Goal: Information Seeking & Learning: Learn about a topic

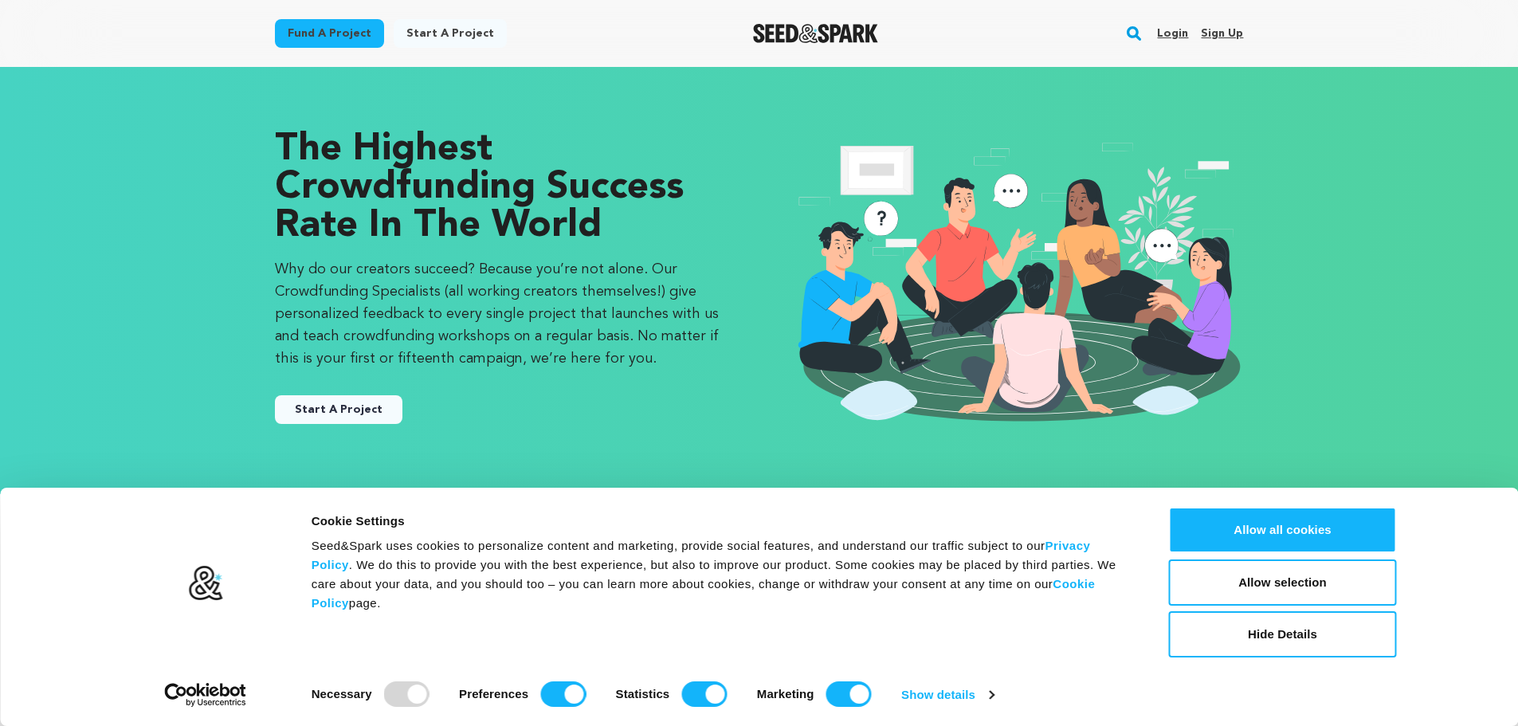
click at [431, 19] on link "Start a project" at bounding box center [450, 33] width 113 height 29
click at [438, 33] on link "Start a project" at bounding box center [450, 33] width 113 height 29
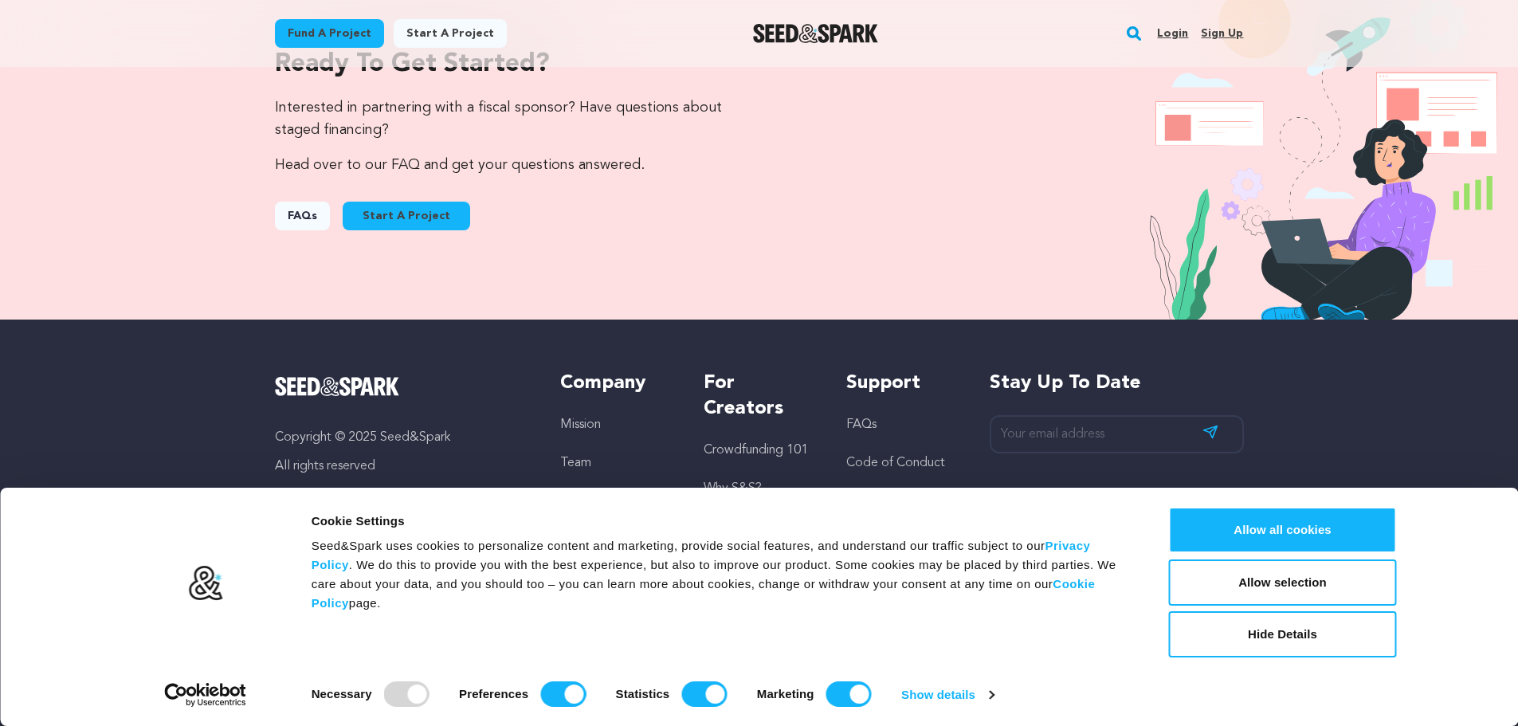
scroll to position [1696, 0]
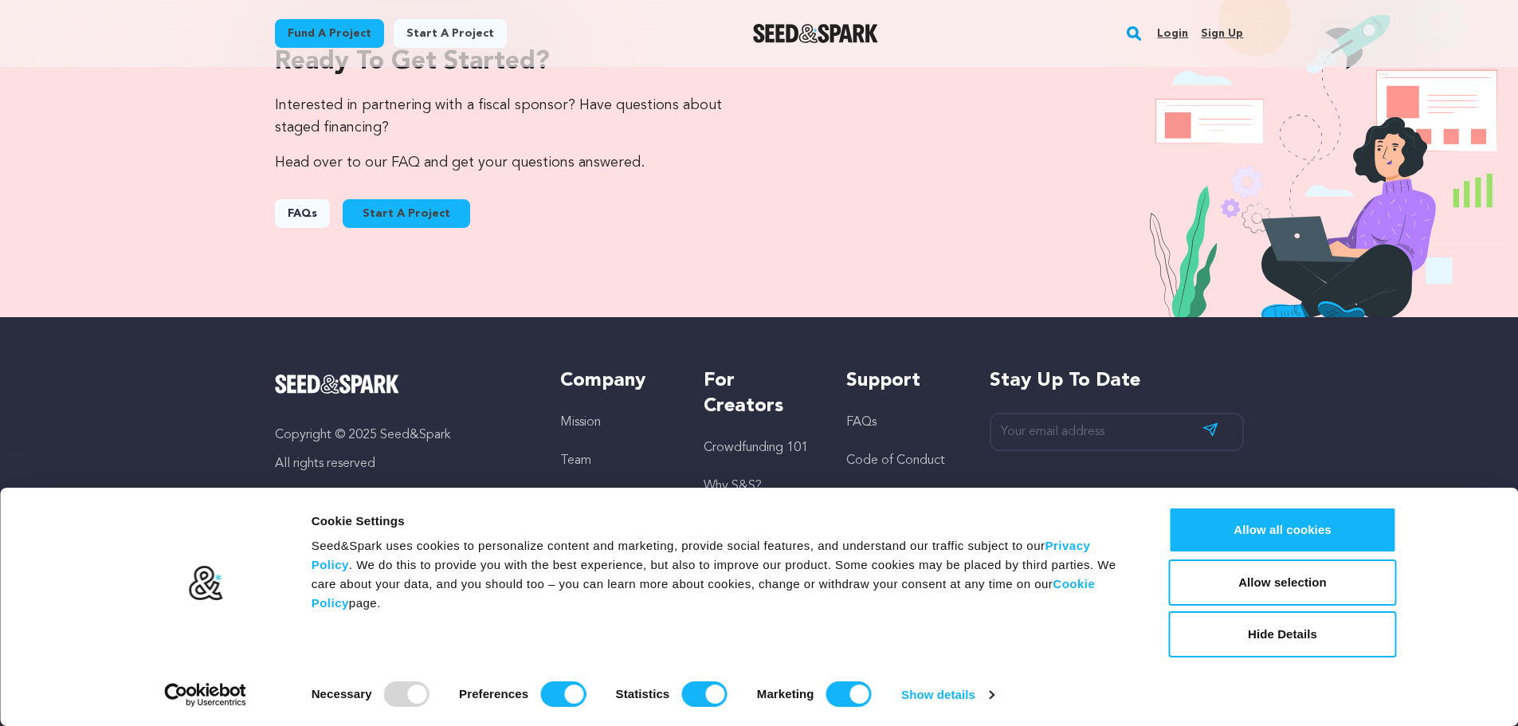
click at [320, 213] on link "FAQs" at bounding box center [302, 213] width 55 height 29
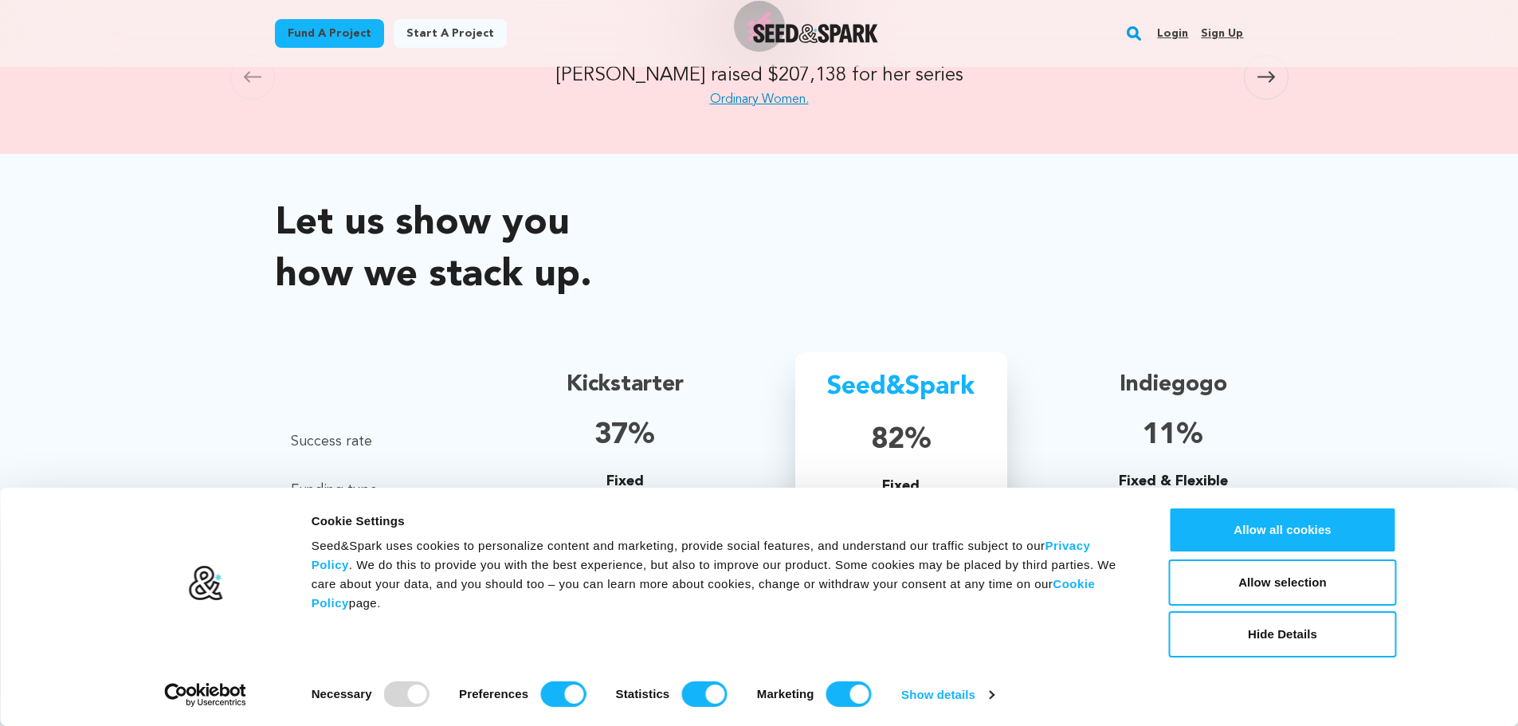
scroll to position [478, 0]
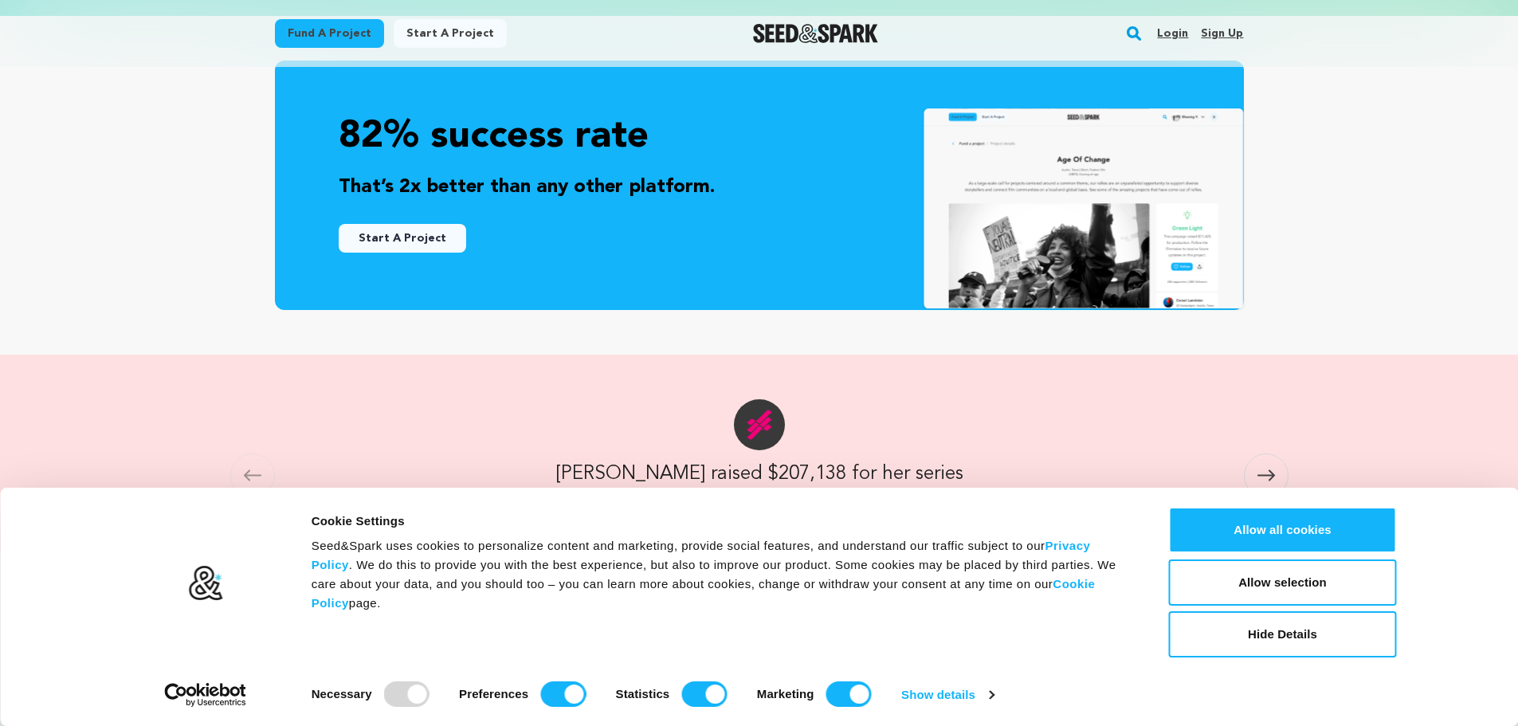
click at [319, 31] on link "Fund a project" at bounding box center [329, 33] width 109 height 29
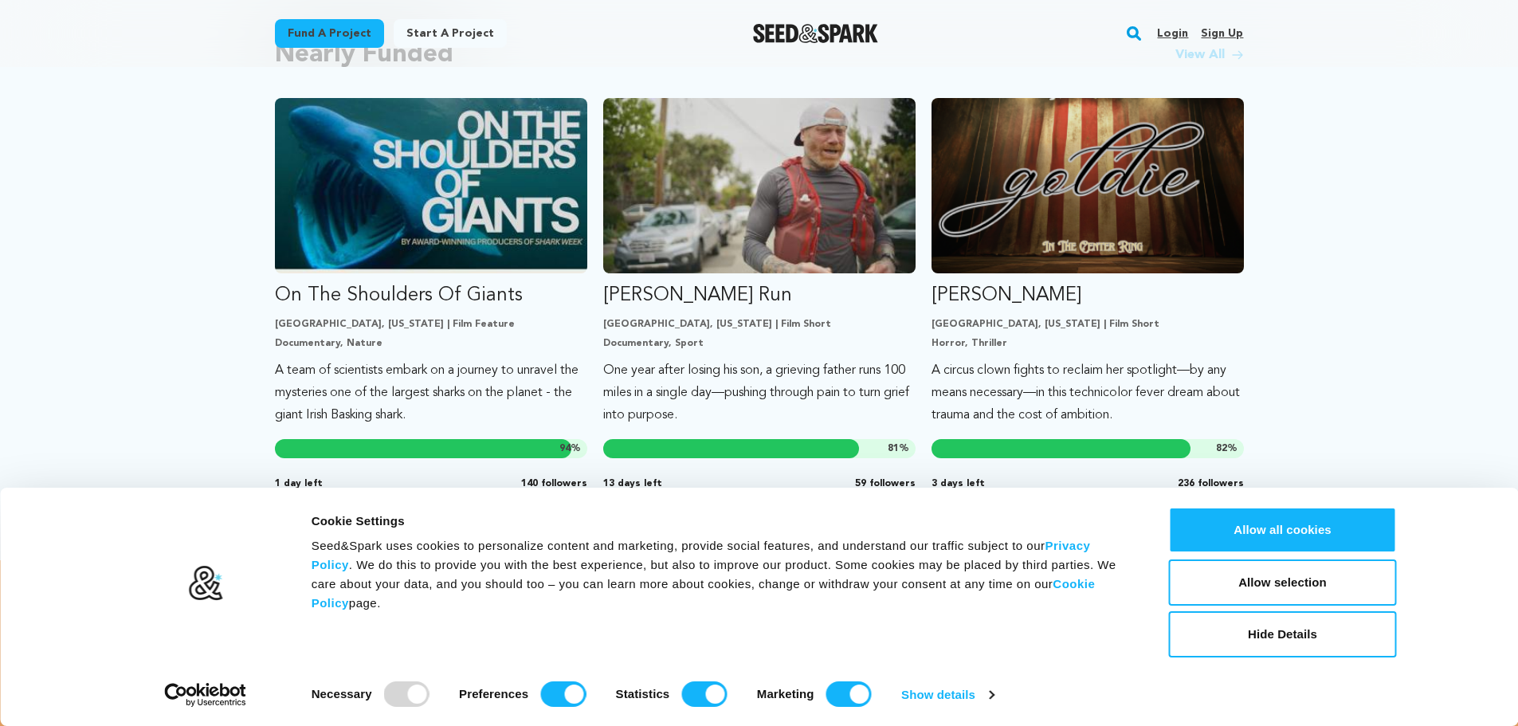
scroll to position [1434, 0]
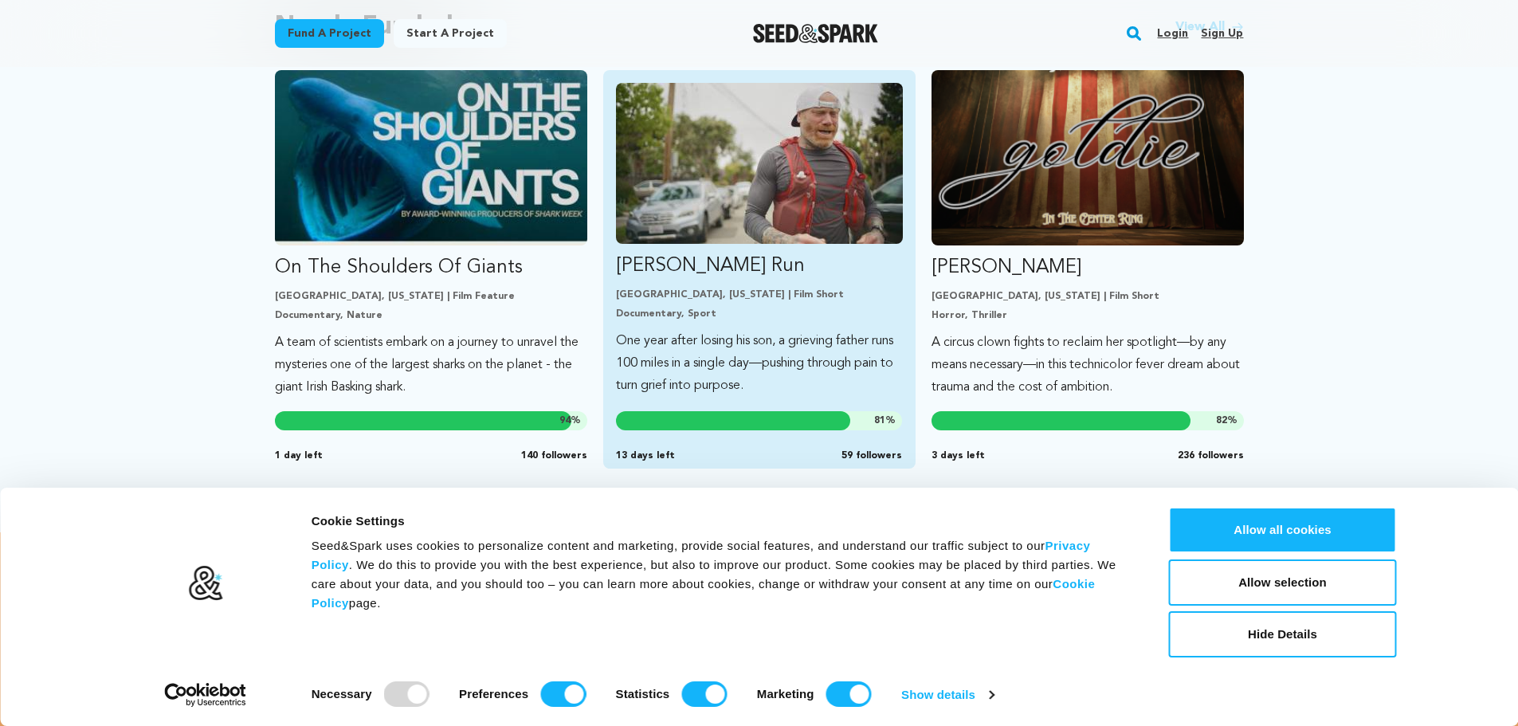
click at [769, 191] on img "Fund Ryan’s Run" at bounding box center [759, 163] width 287 height 161
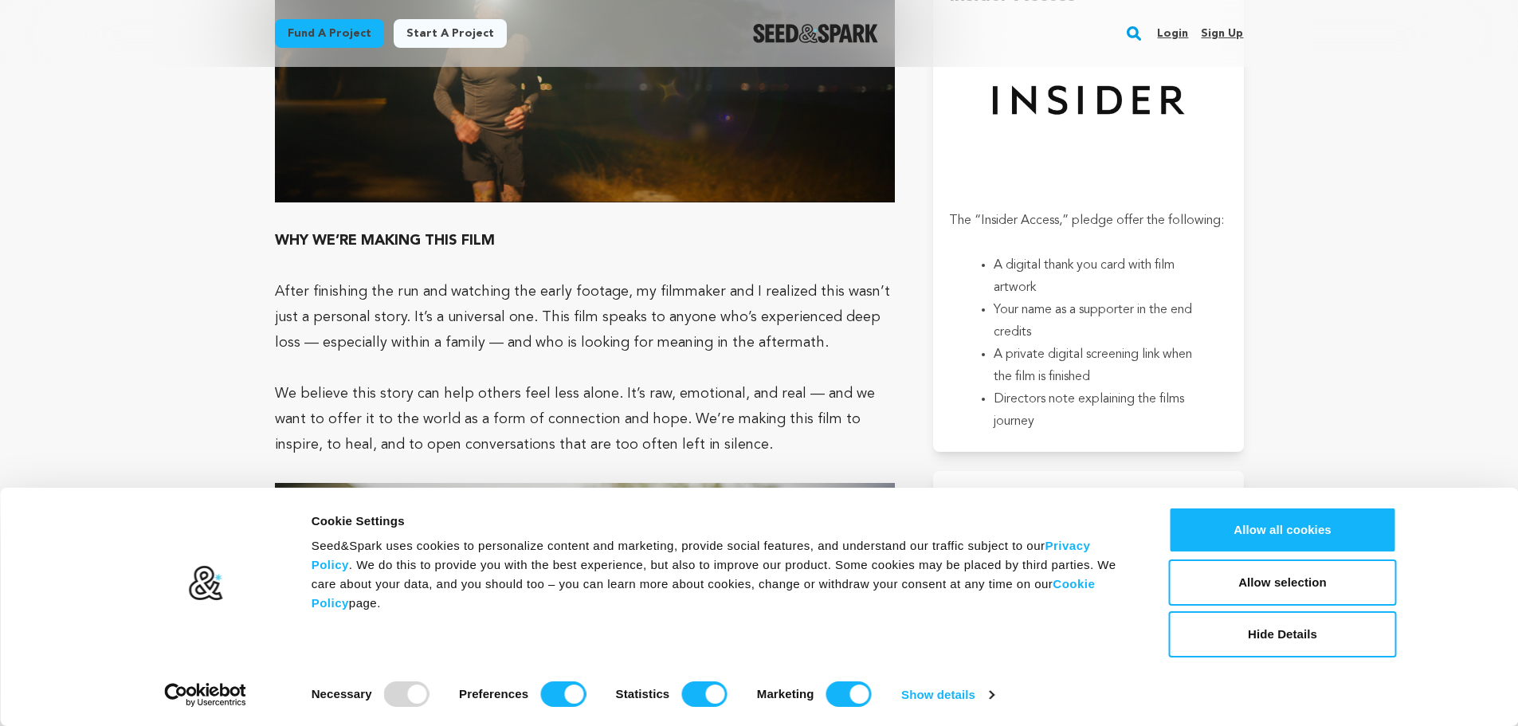
scroll to position [1753, 0]
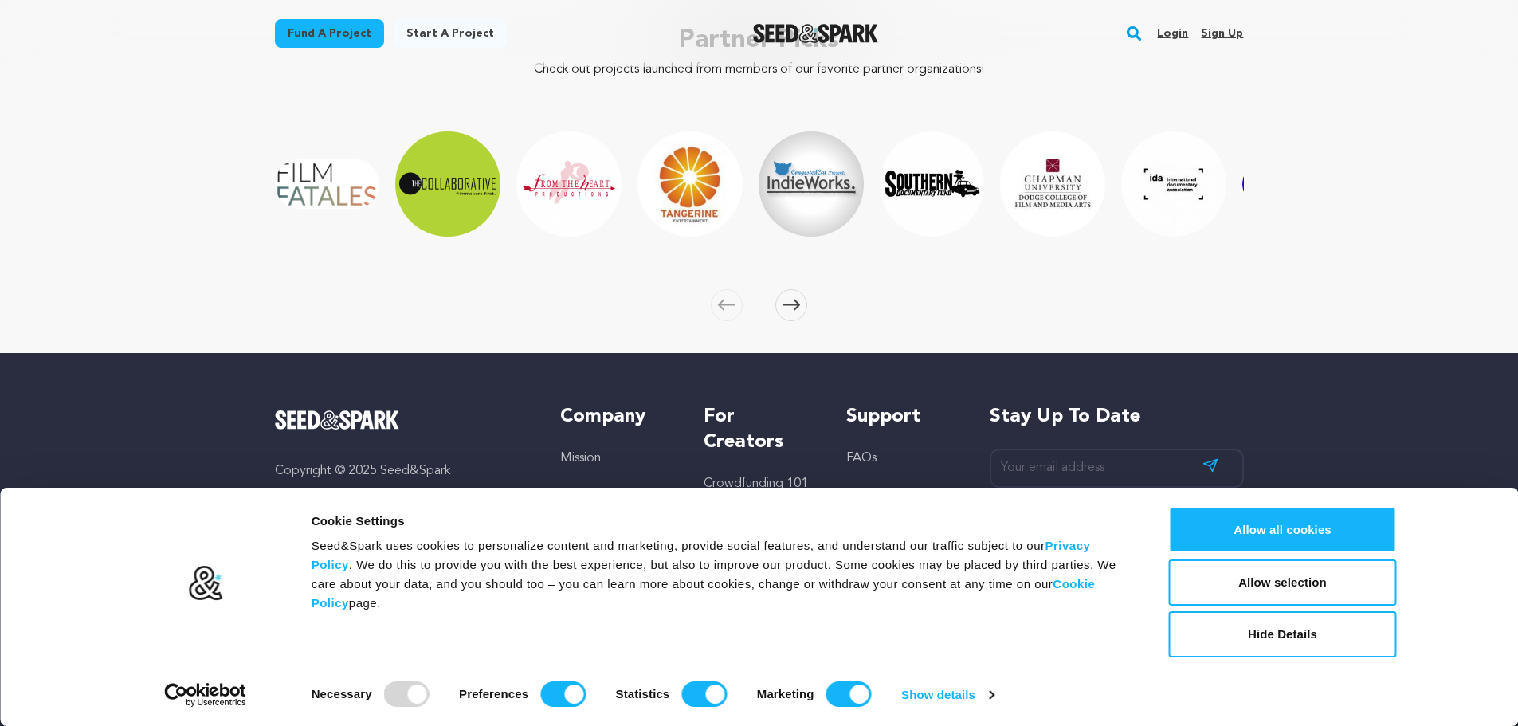
scroll to position [2484, 0]
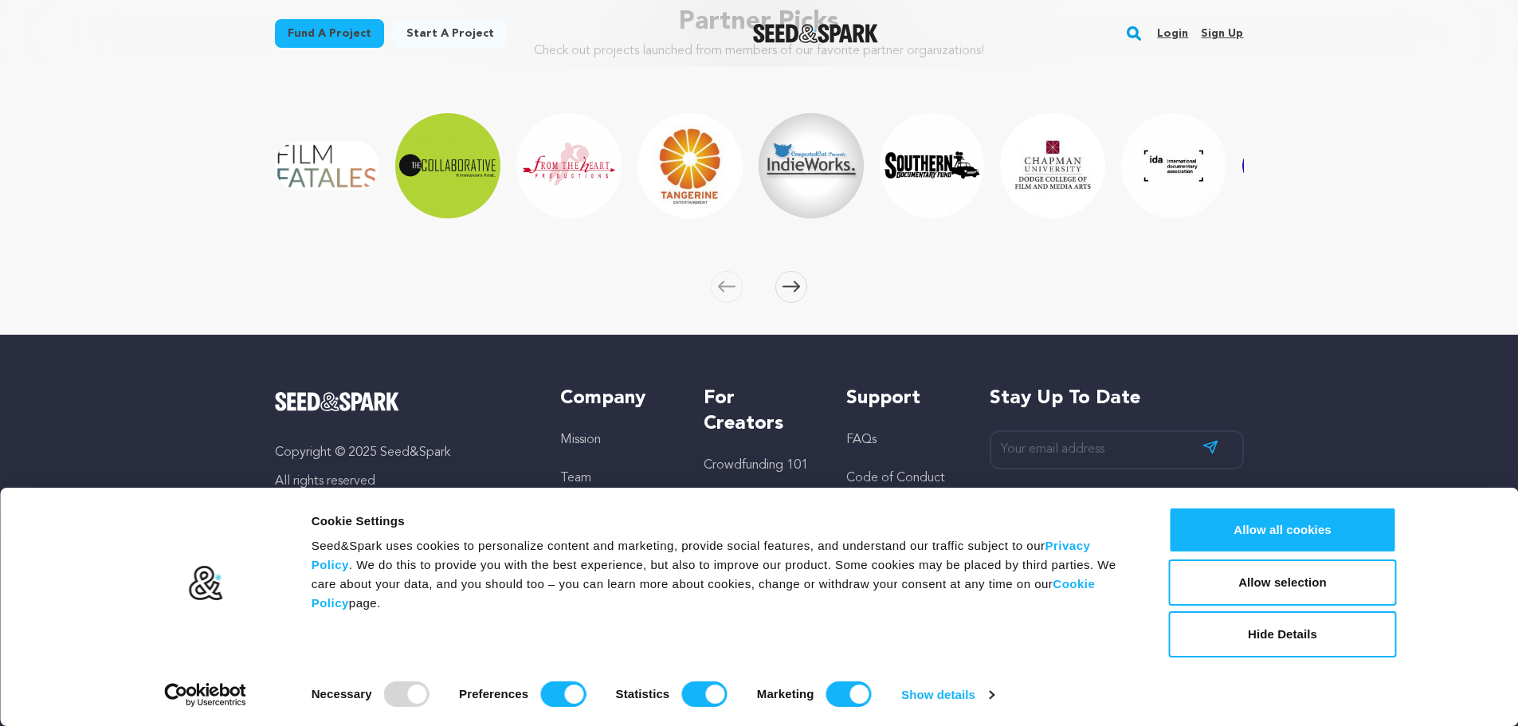
click at [732, 497] on link "Why S&S?" at bounding box center [733, 503] width 58 height 13
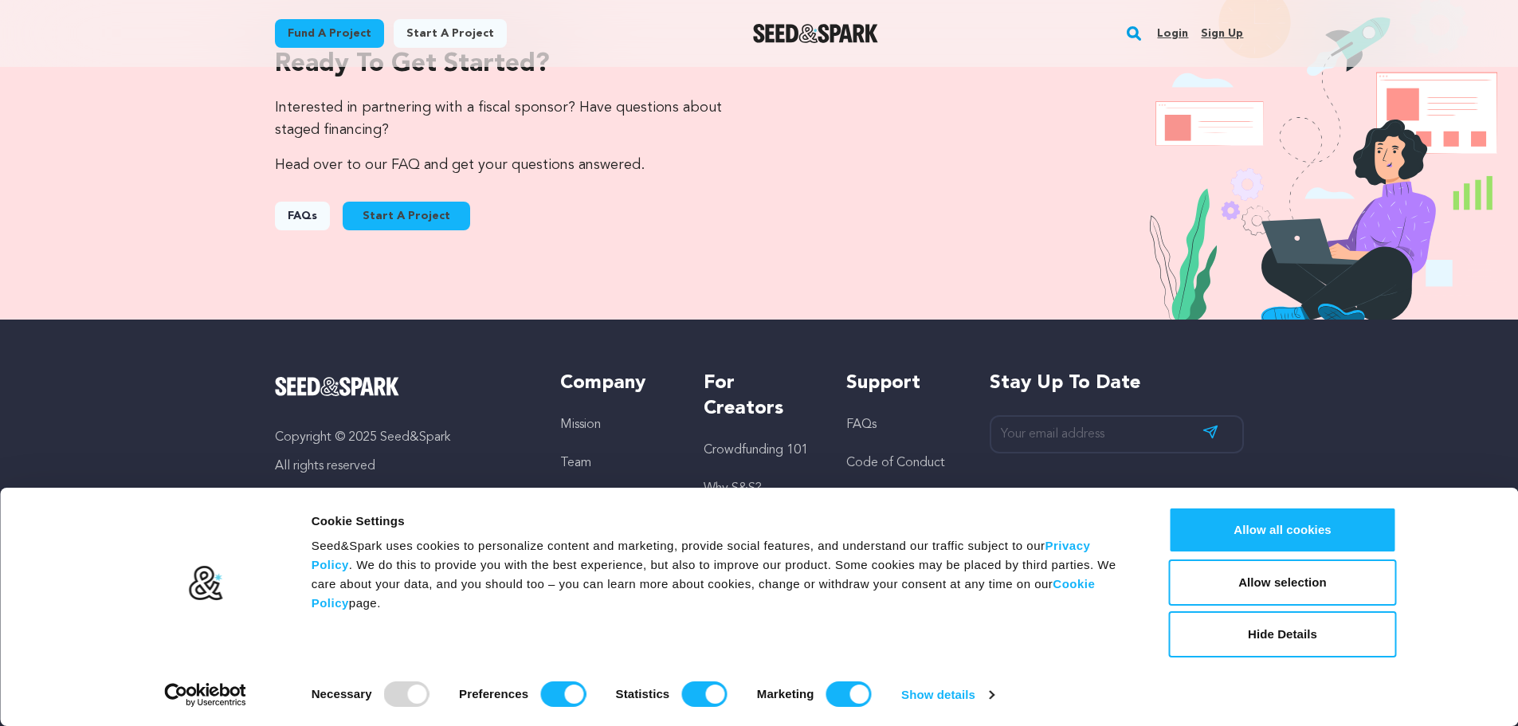
scroll to position [1696, 0]
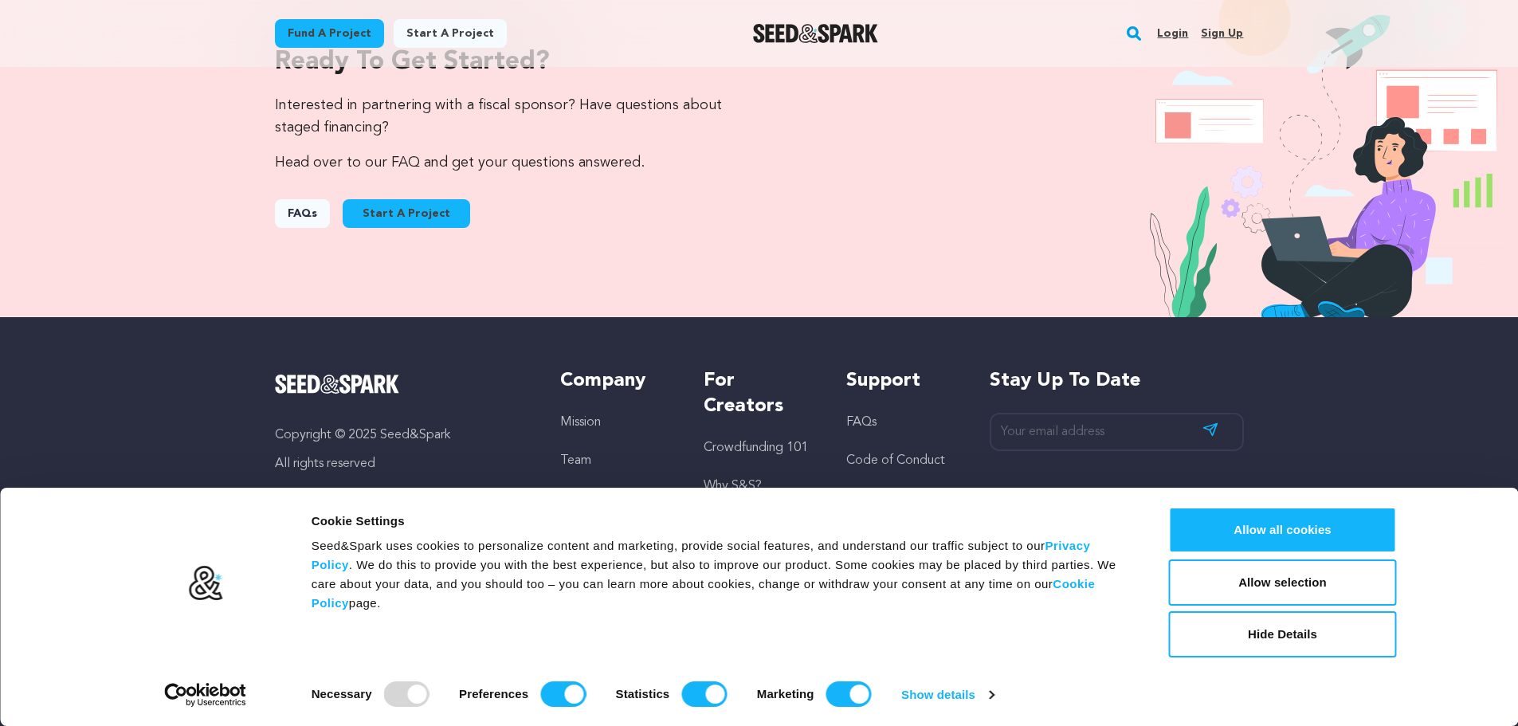
click at [845, 425] on div "Copyright © 2025 Seed&Spark All rights reserved Company Mission Team Careers Pr…" at bounding box center [759, 489] width 969 height 242
click at [844, 423] on div "Copyright © 2025 Seed&Spark All rights reserved Company Mission Team Careers Pr…" at bounding box center [759, 489] width 969 height 242
click at [856, 424] on link "FAQs" at bounding box center [861, 422] width 30 height 13
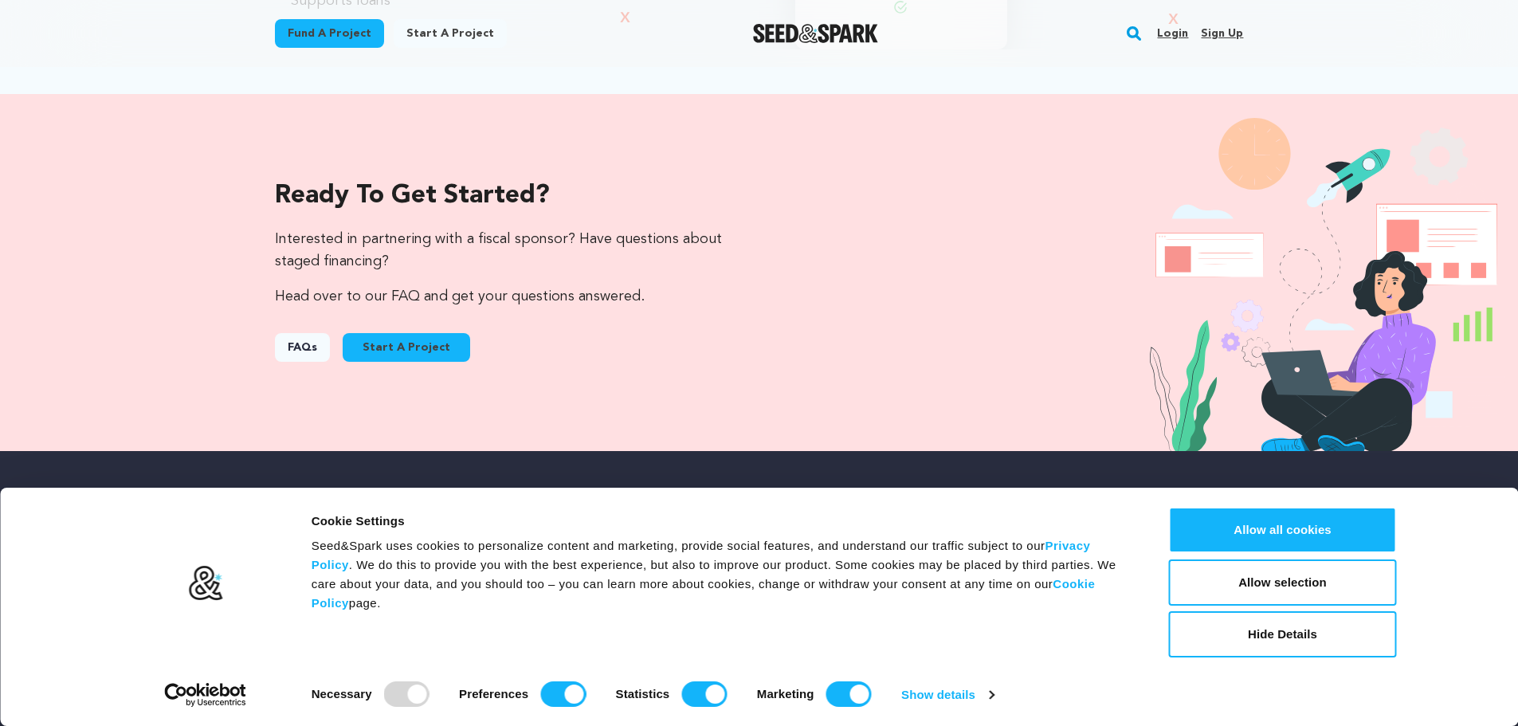
scroll to position [1696, 0]
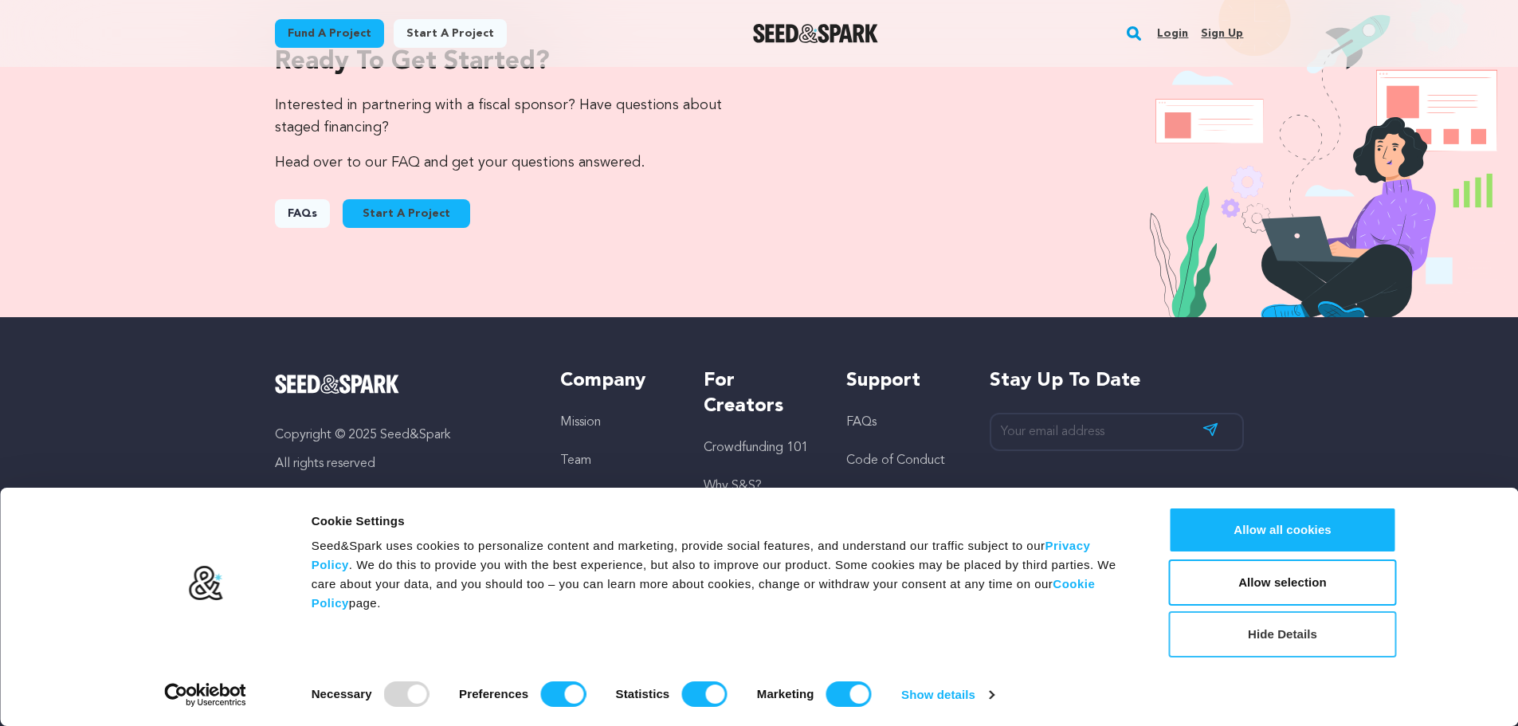
click at [1229, 638] on button "Hide Details" at bounding box center [1283, 634] width 228 height 46
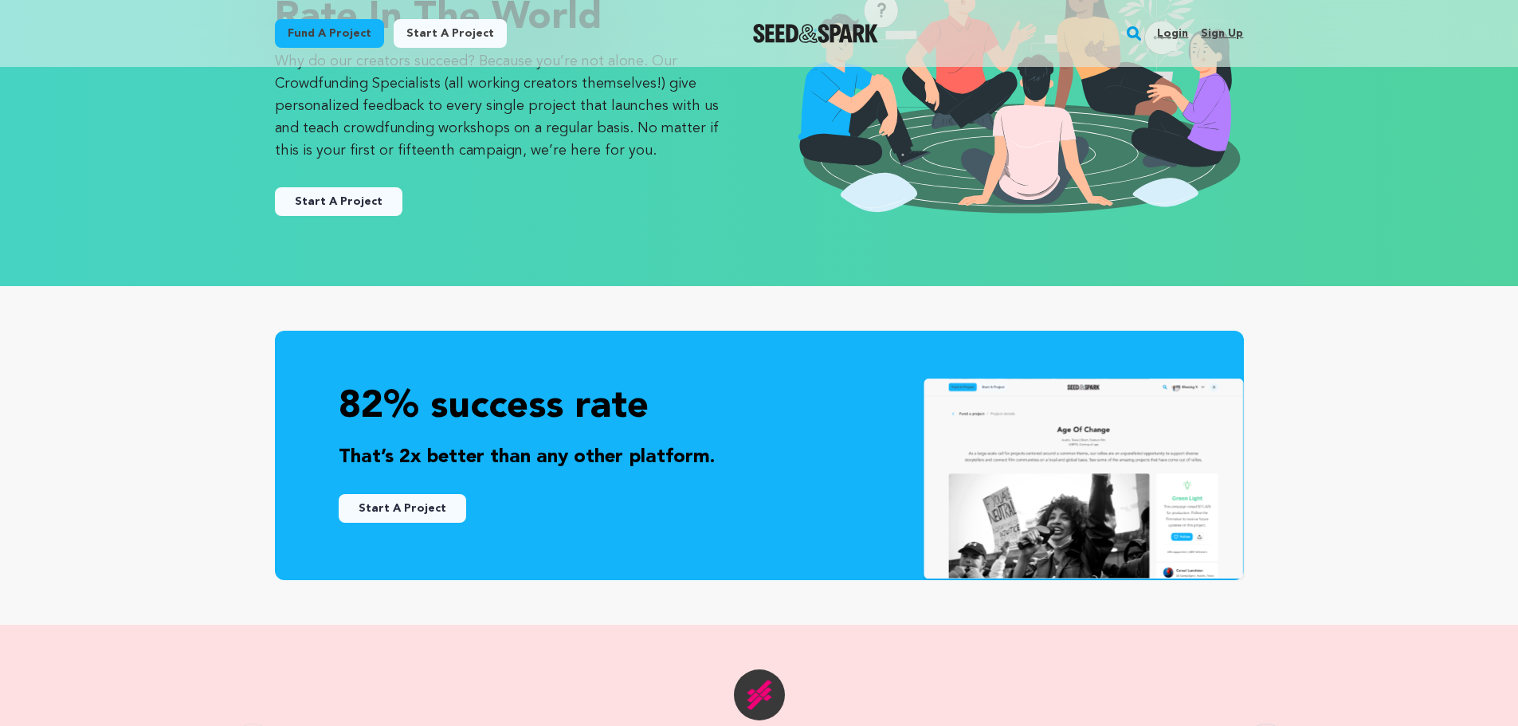
scroll to position [501, 0]
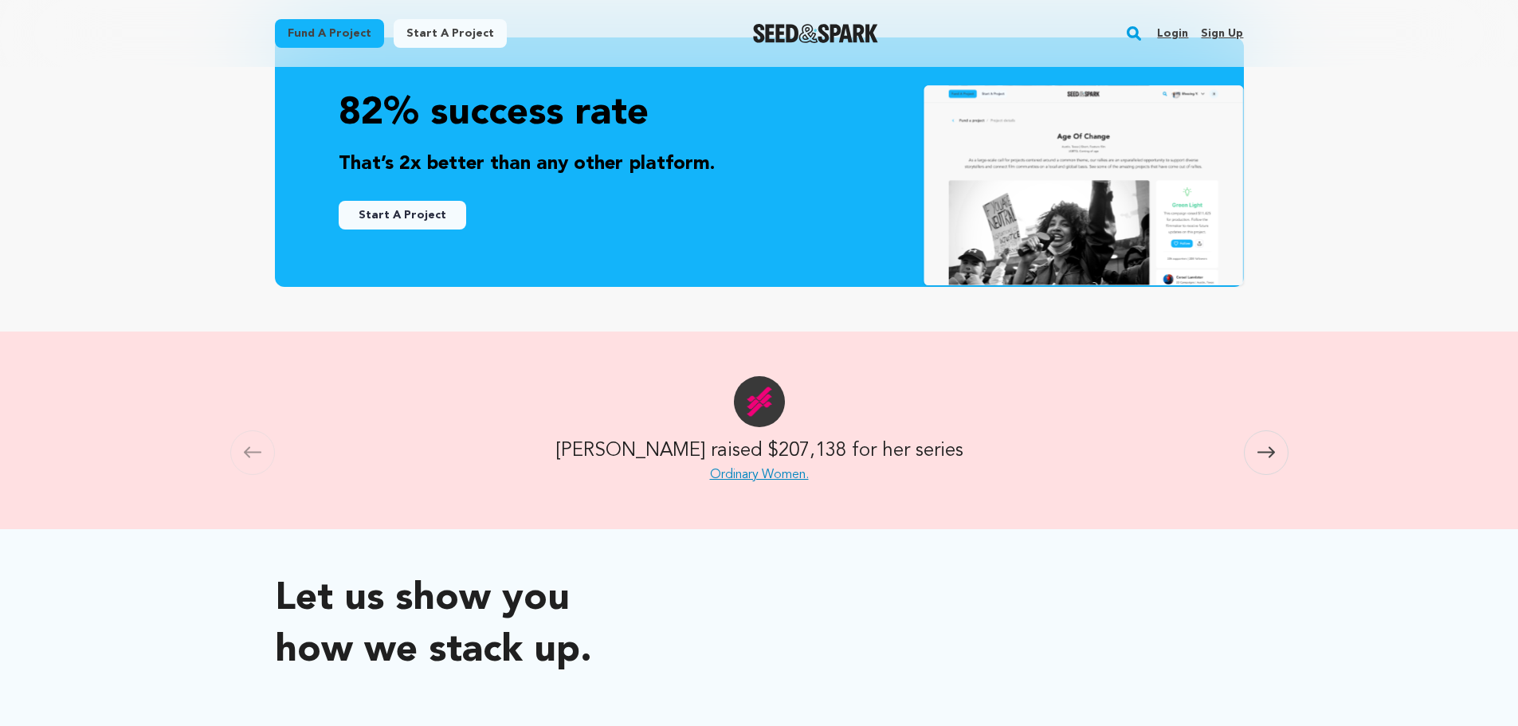
click at [1262, 465] on span at bounding box center [1266, 452] width 45 height 45
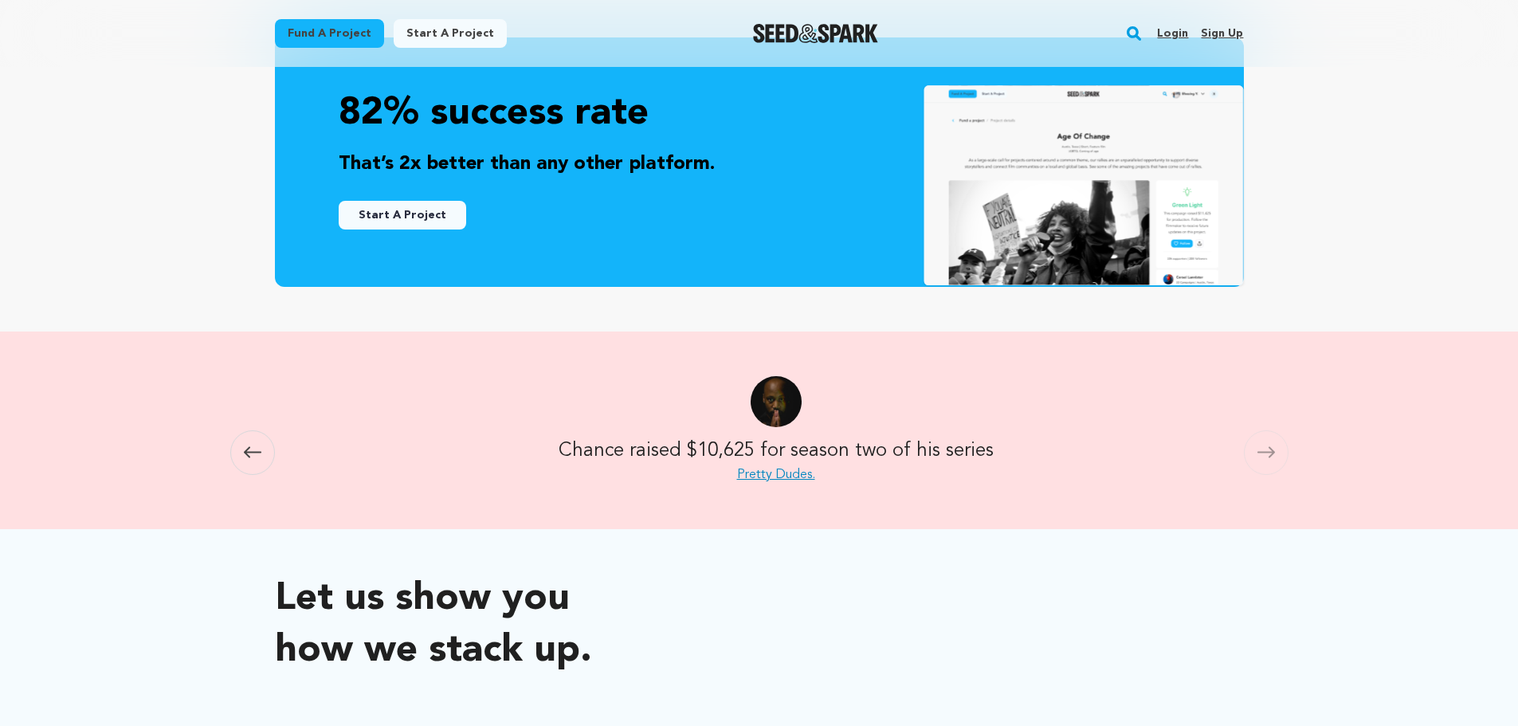
scroll to position [0, 2821]
click at [1262, 465] on span at bounding box center [1266, 452] width 45 height 45
click at [1257, 452] on icon at bounding box center [1266, 452] width 18 height 12
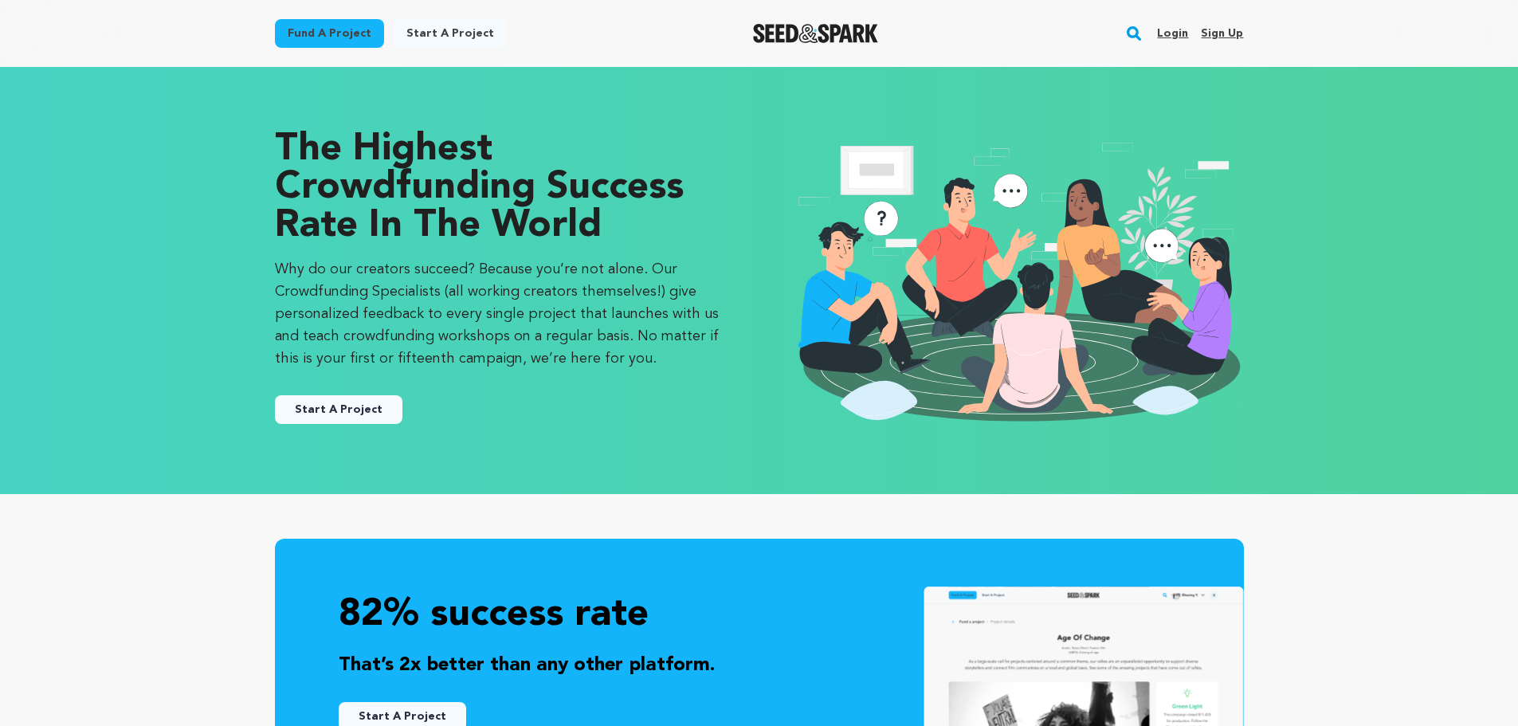
scroll to position [558, 0]
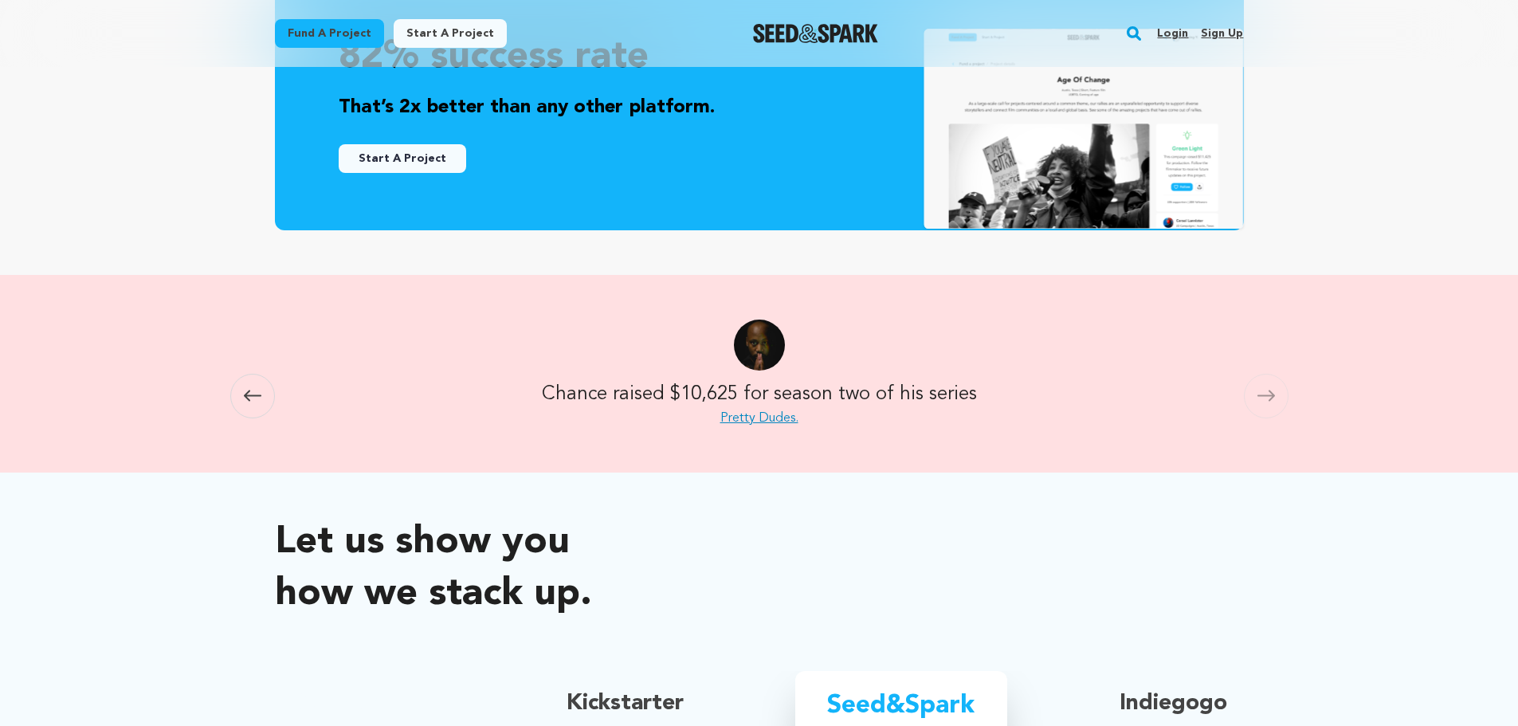
click at [759, 421] on link "Pretty Dudes." at bounding box center [759, 418] width 78 height 13
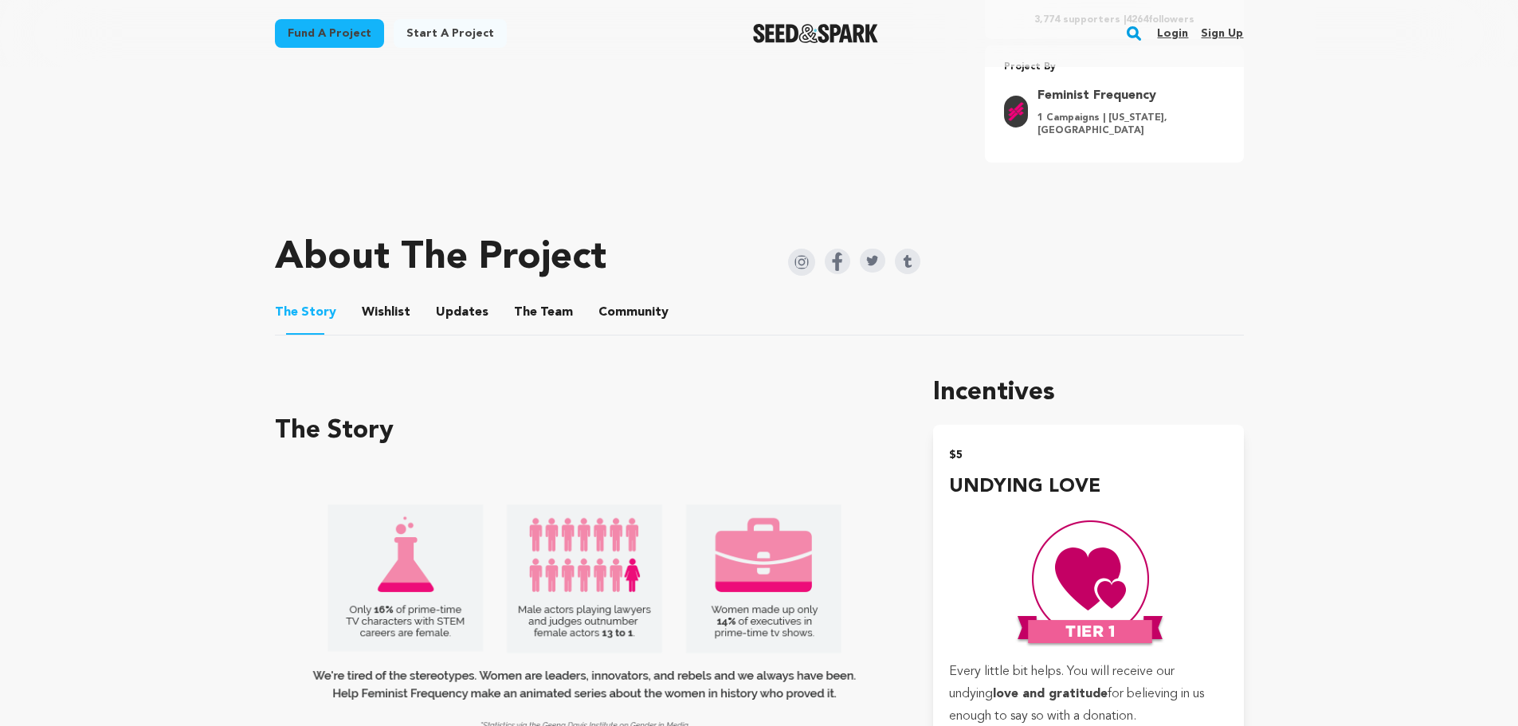
scroll to position [319, 0]
